Goal: Information Seeking & Learning: Check status

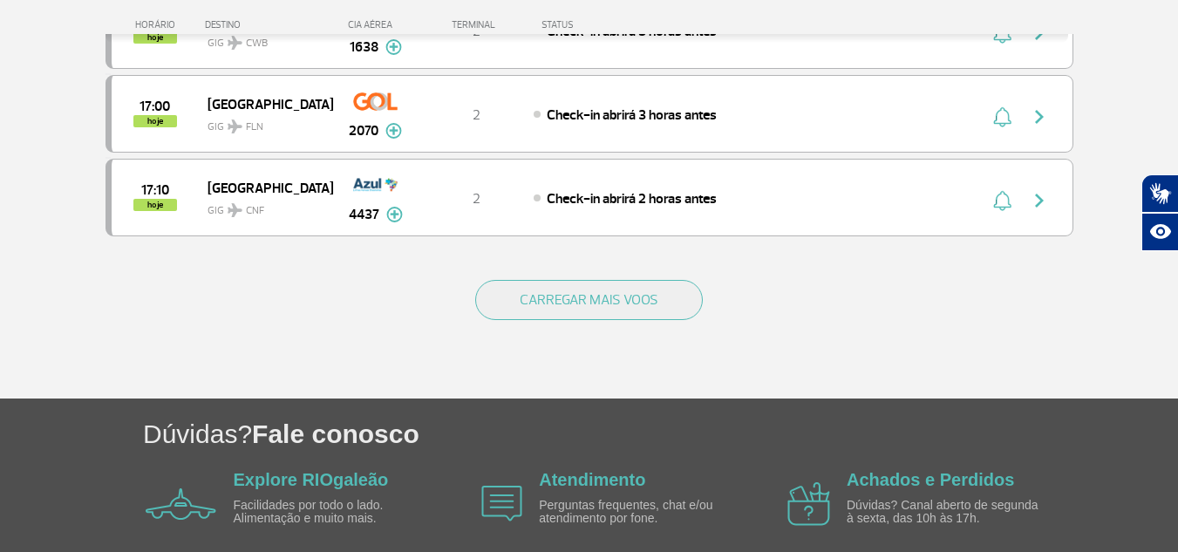
scroll to position [1744, 0]
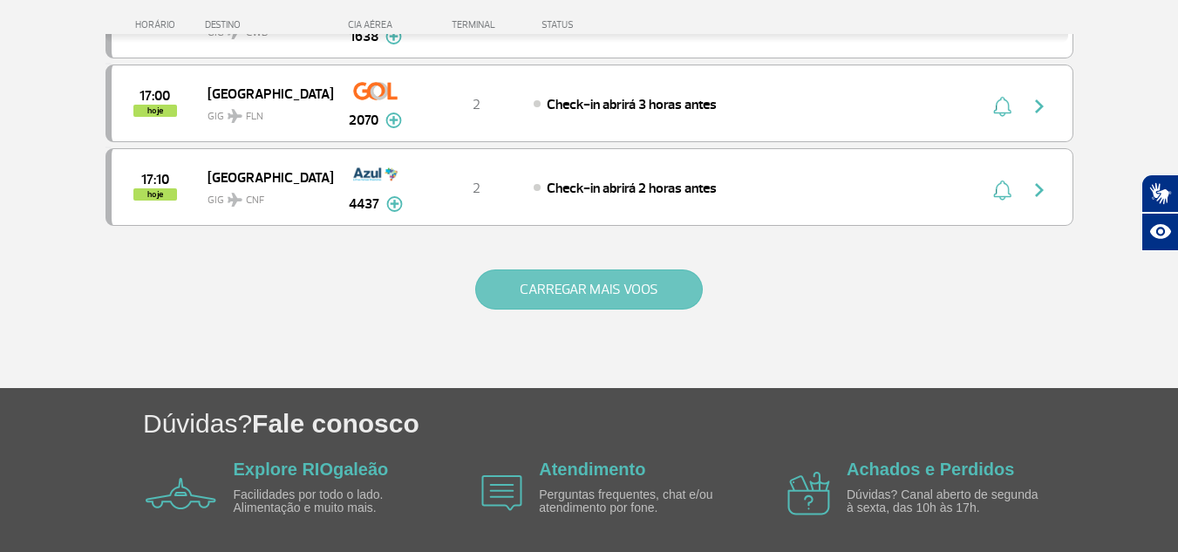
click at [638, 299] on button "CARREGAR MAIS VOOS" at bounding box center [589, 289] width 228 height 40
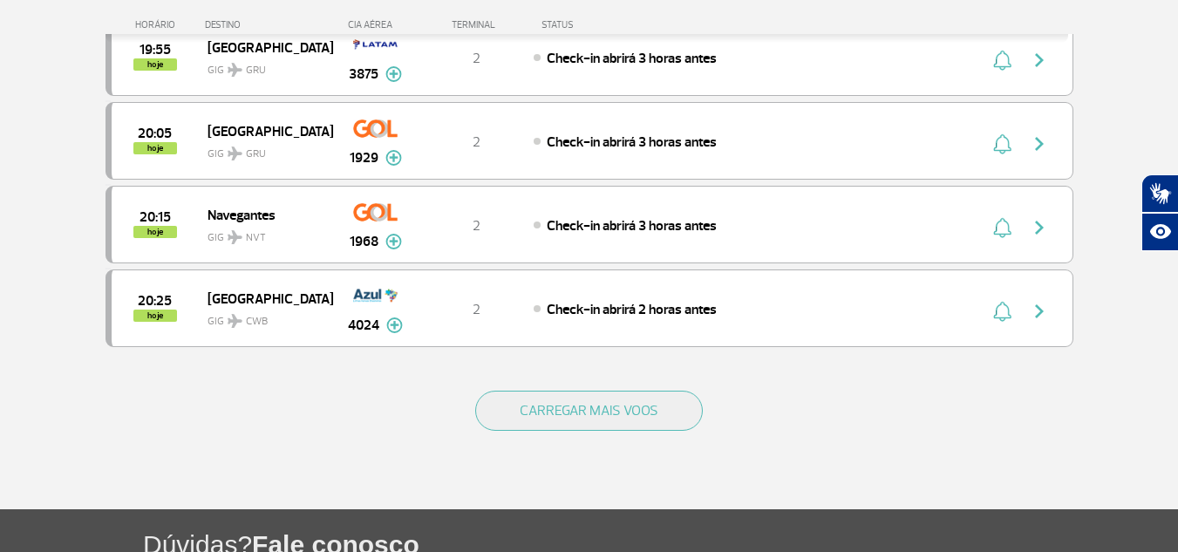
scroll to position [3313, 0]
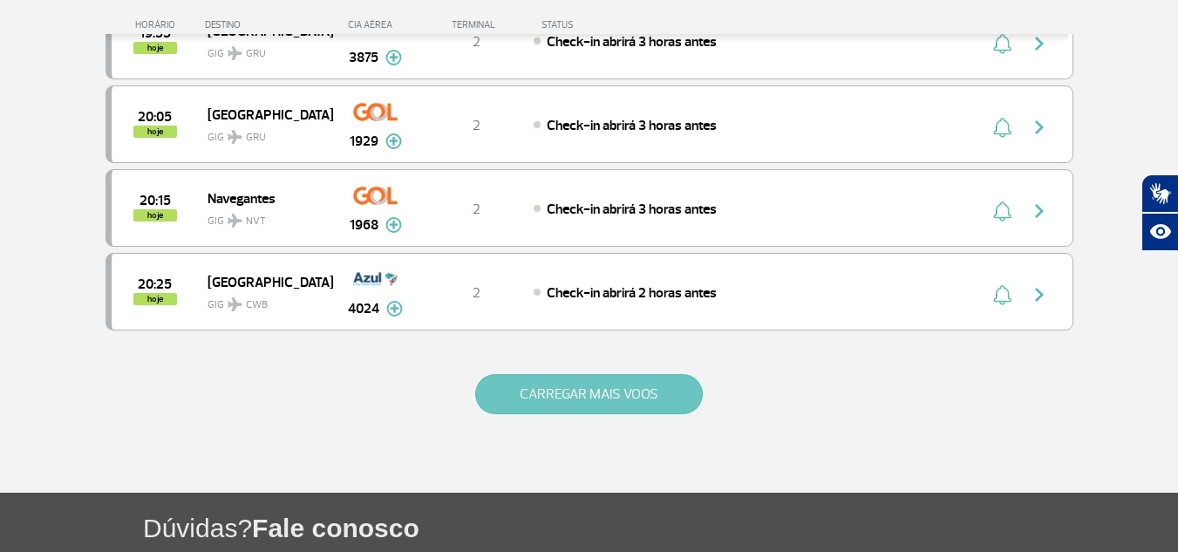
click at [641, 398] on button "CARREGAR MAIS VOOS" at bounding box center [589, 394] width 228 height 40
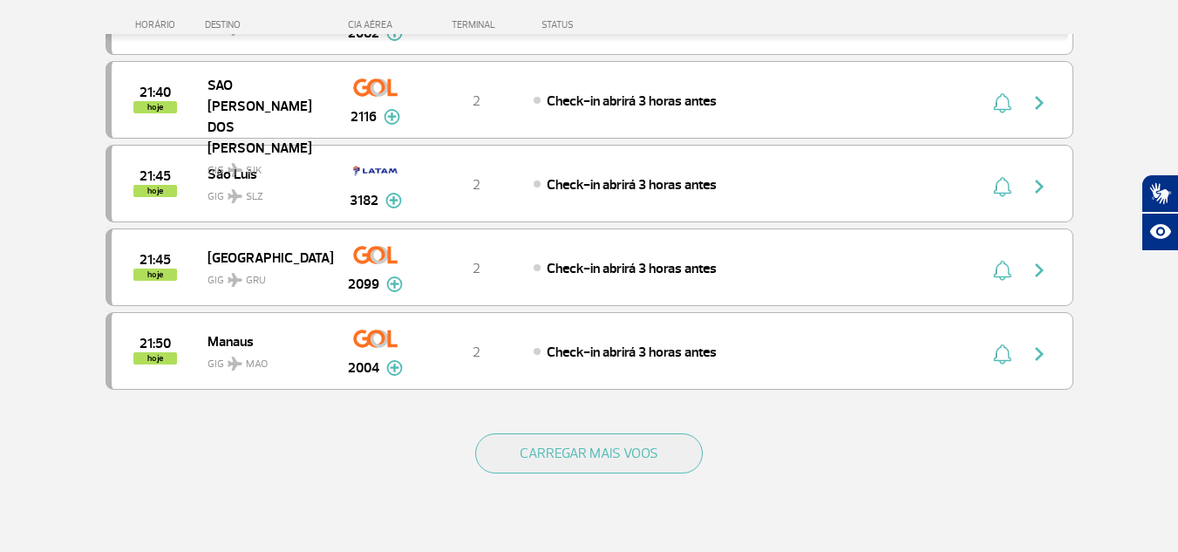
scroll to position [4970, 0]
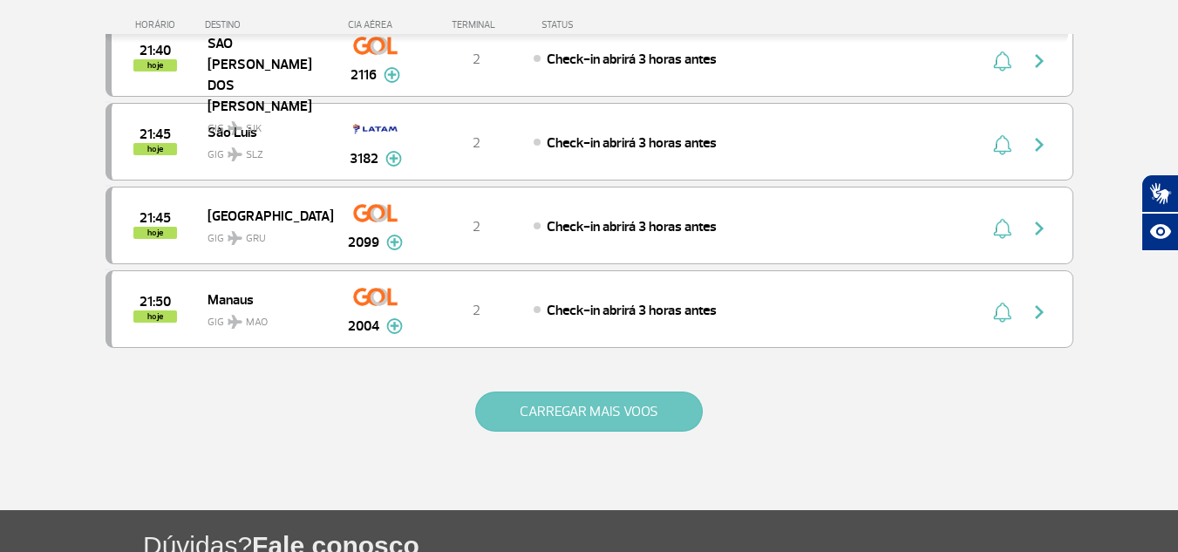
click at [631, 397] on button "CARREGAR MAIS VOOS" at bounding box center [589, 412] width 228 height 40
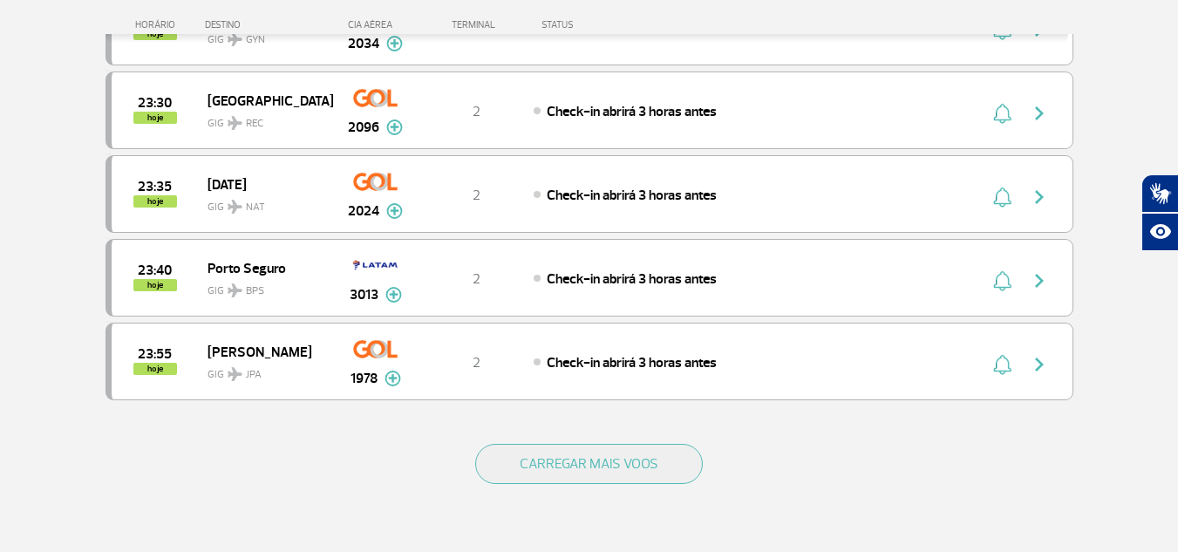
scroll to position [6627, 0]
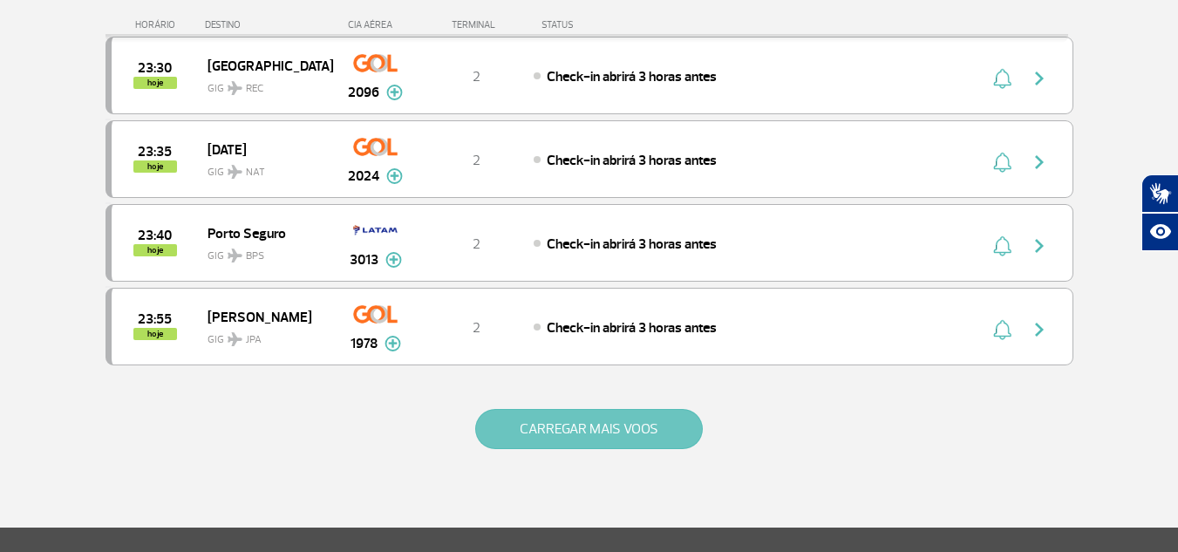
click at [499, 432] on button "CARREGAR MAIS VOOS" at bounding box center [589, 429] width 228 height 40
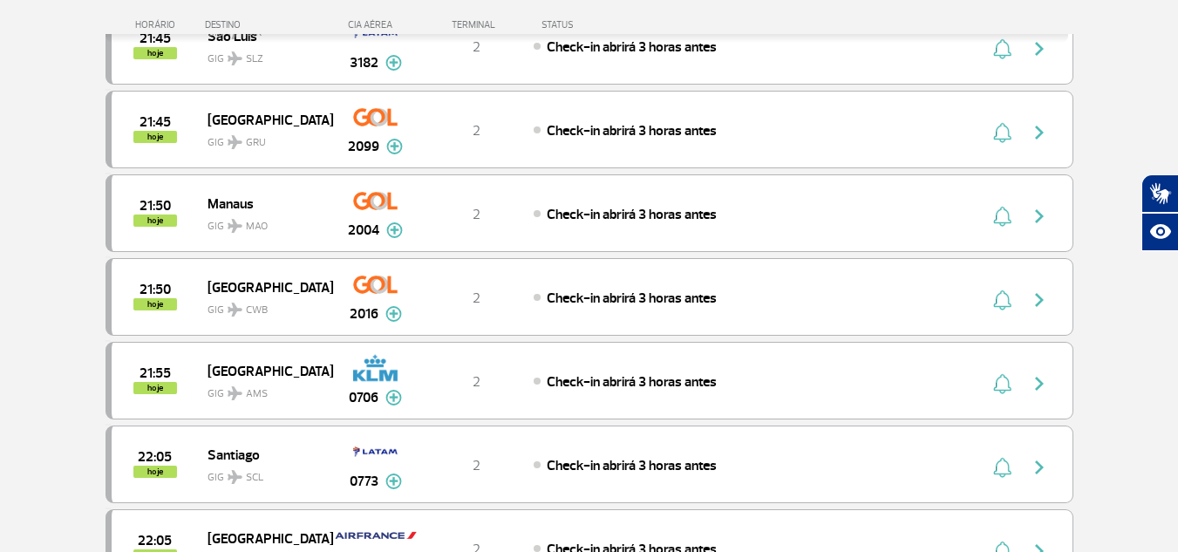
scroll to position [5057, 0]
